Goal: Answer question/provide support: Ask a question

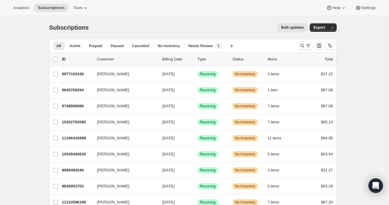
click at [296, 47] on div "All Active Prepaid Paused Cancelled No inventory Needs Review More views All Ac…" at bounding box center [192, 45] width 287 height 13
click at [300, 47] on button "Search and filter results" at bounding box center [305, 45] width 15 height 8
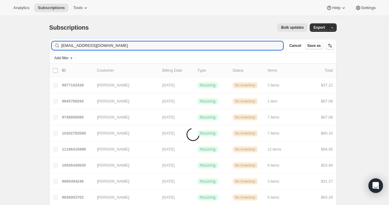
type input "[EMAIL_ADDRESS][DOMAIN_NAME]"
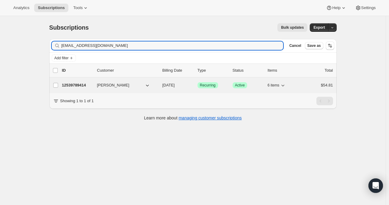
click at [82, 86] on p "12539789414" at bounding box center [77, 85] width 30 height 6
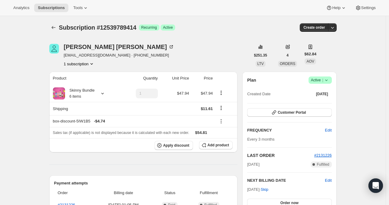
click at [215, 43] on div "[PERSON_NAME] [EMAIL_ADDRESS][DOMAIN_NAME] · [PHONE_NUMBER] 1 subscription $251…" at bounding box center [190, 204] width 292 height 341
click at [204, 45] on div "[PERSON_NAME] [EMAIL_ADDRESS][DOMAIN_NAME] · [PHONE_NUMBER] 1 subscription" at bounding box center [149, 55] width 201 height 23
click at [297, 114] on span "Customer Portal" at bounding box center [291, 112] width 28 height 5
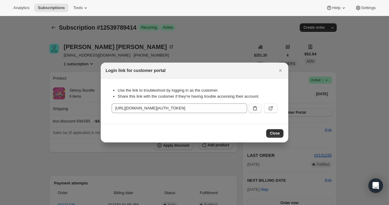
click at [257, 107] on icon ":rc8:" at bounding box center [255, 108] width 6 height 6
